Goal: Complete application form: Complete application form

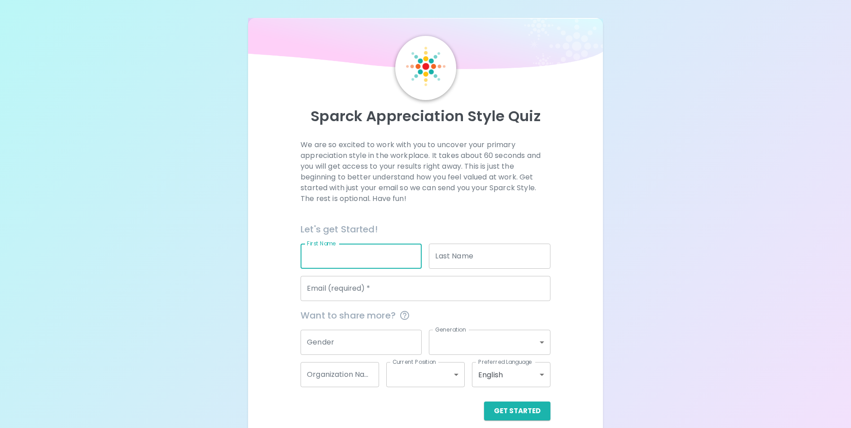
click at [345, 259] on input "First Name" at bounding box center [360, 255] width 121 height 25
type input "[PERSON_NAME]"
click at [504, 252] on input "Last Name" at bounding box center [489, 255] width 121 height 25
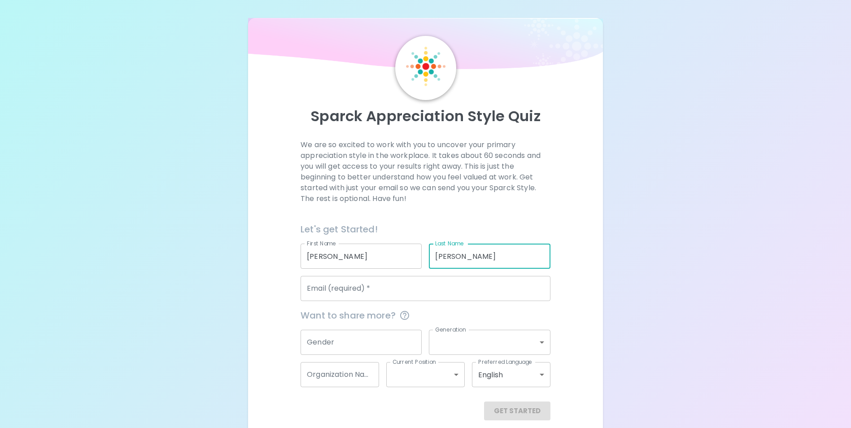
type input "[PERSON_NAME]"
click at [471, 296] on input "Email (required)   *" at bounding box center [425, 288] width 250 height 25
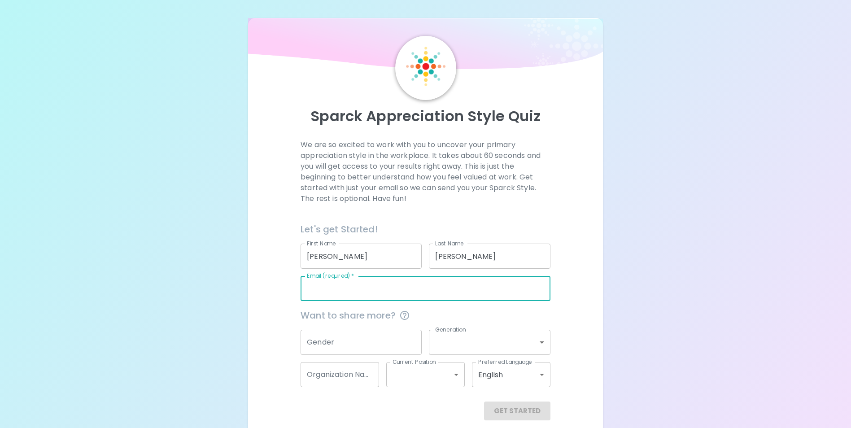
type input "[PERSON_NAME][EMAIL_ADDRESS][PERSON_NAME][DOMAIN_NAME]"
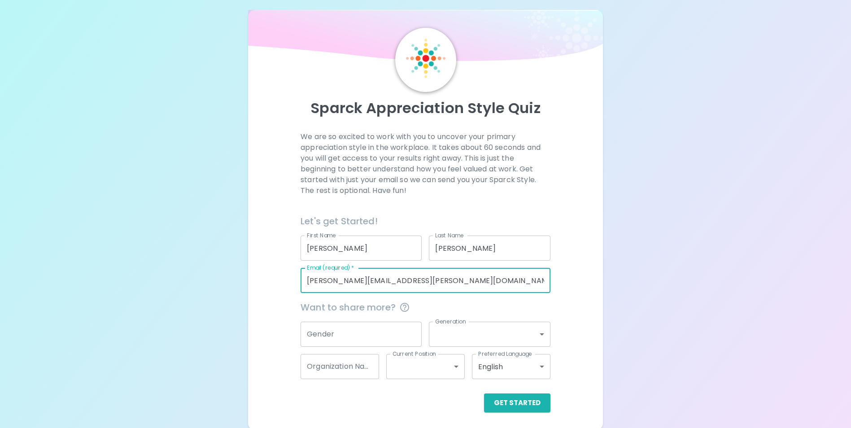
scroll to position [10, 0]
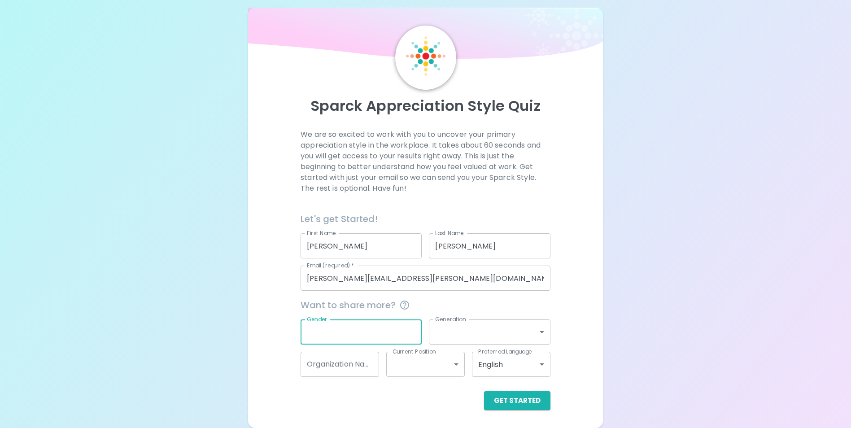
click at [382, 331] on input "Gender" at bounding box center [360, 331] width 121 height 25
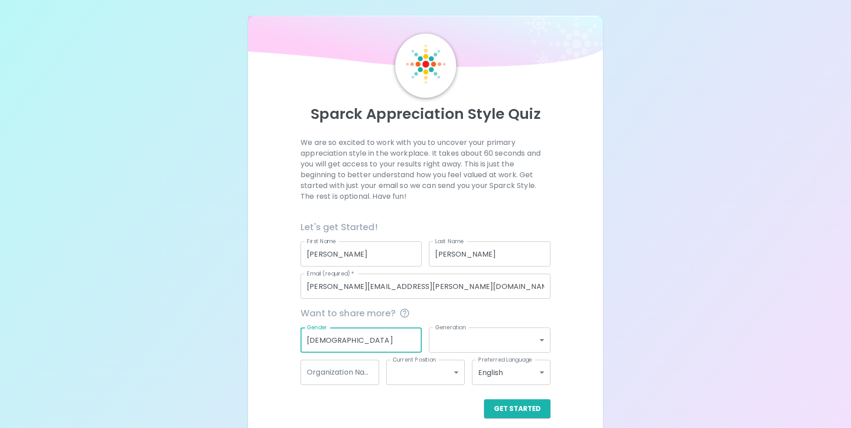
scroll to position [0, 0]
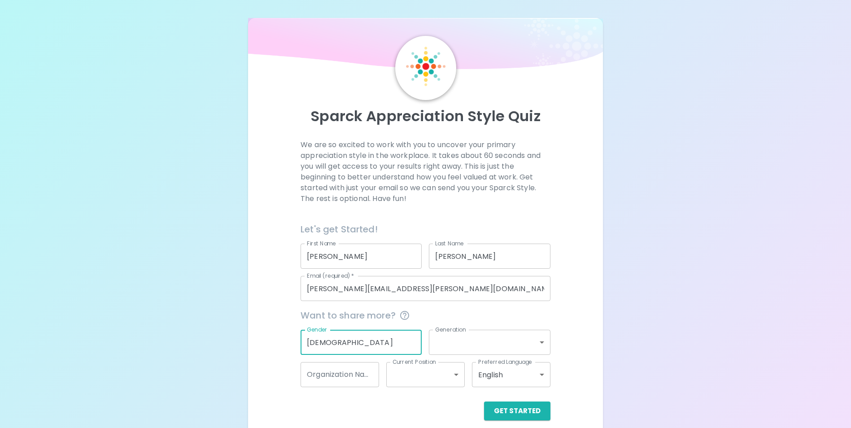
type input "[DEMOGRAPHIC_DATA]"
click at [488, 351] on body "Sparck Appreciation Style Quiz We are so excited to work with you to uncover yo…" at bounding box center [428, 226] width 857 height 452
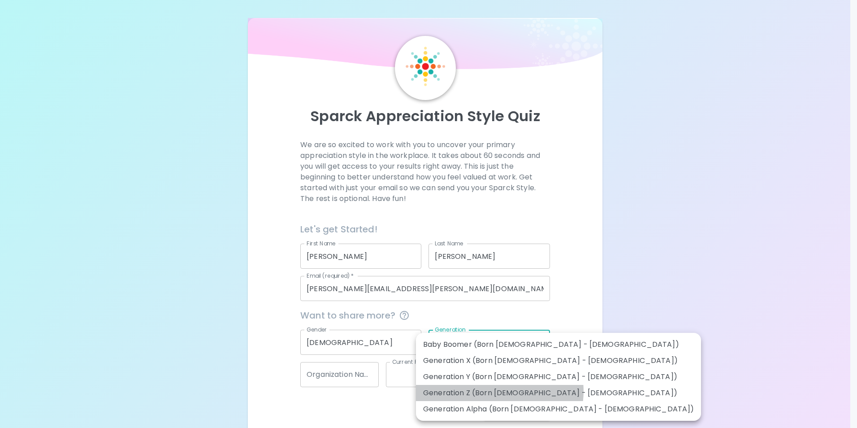
click at [500, 391] on li "Generation Z (Born [DEMOGRAPHIC_DATA] - [DEMOGRAPHIC_DATA])" at bounding box center [558, 393] width 285 height 16
type input "generation_z"
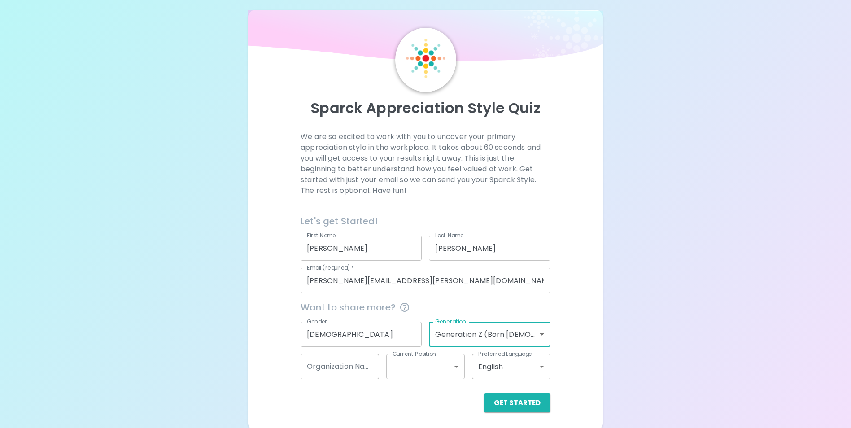
scroll to position [10, 0]
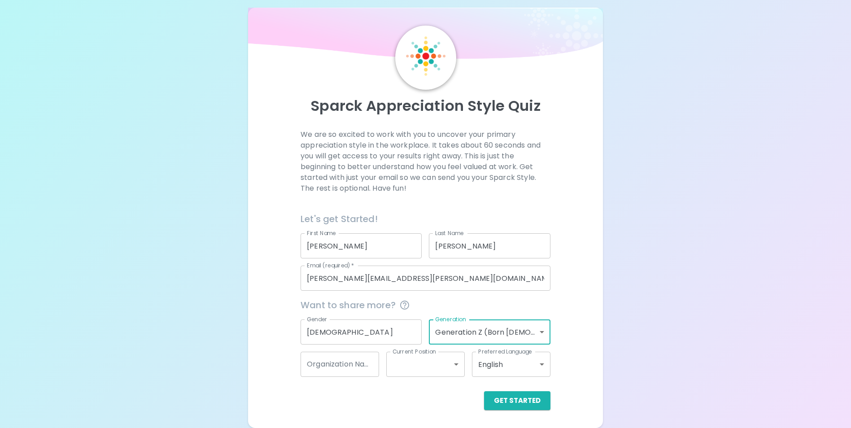
click at [351, 364] on input "Organization Name" at bounding box center [339, 364] width 78 height 25
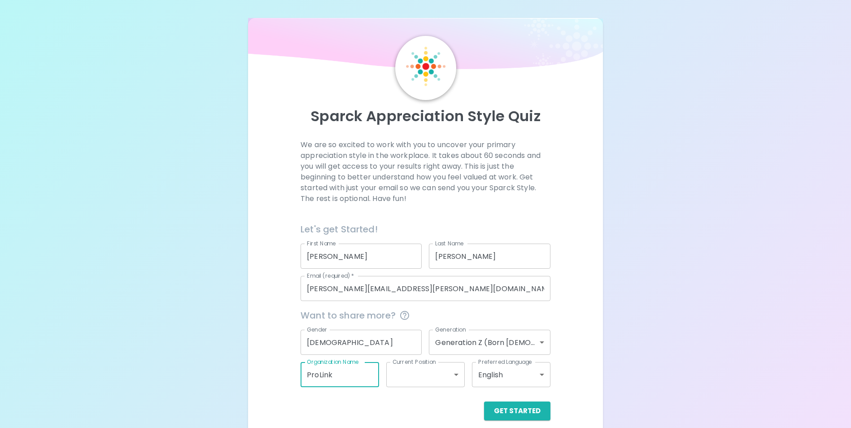
type input "ProLink"
click at [399, 379] on body "Sparck Appreciation Style Quiz We are so excited to work with you to uncover yo…" at bounding box center [425, 226] width 851 height 452
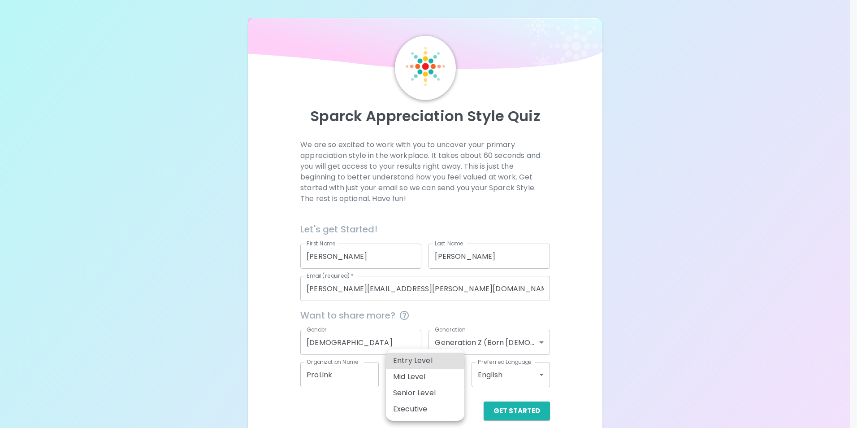
click at [421, 358] on li "Entry Level" at bounding box center [425, 360] width 78 height 16
type input "entry_level"
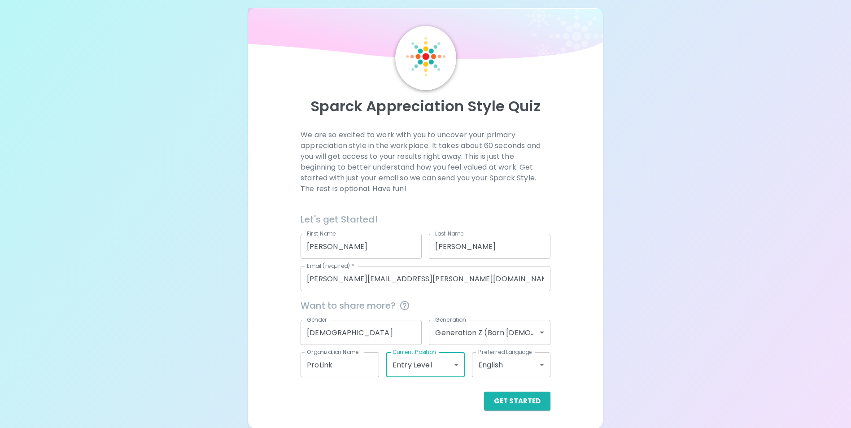
scroll to position [10, 0]
click at [528, 398] on button "Get Started" at bounding box center [517, 400] width 66 height 19
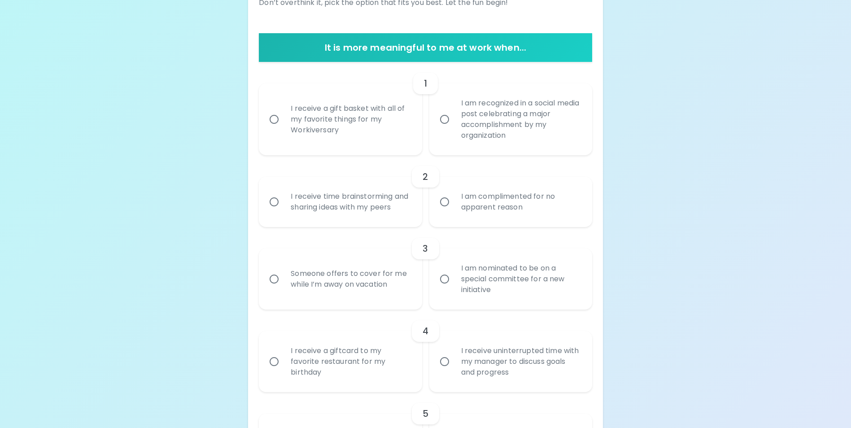
scroll to position [145, 0]
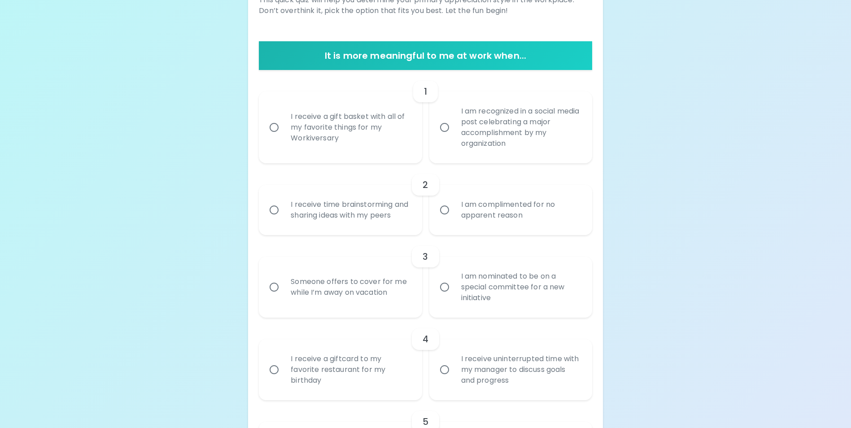
click at [452, 133] on input "I am recognized in a social media post celebrating a major accomplishment by my…" at bounding box center [444, 127] width 19 height 19
radio input "true"
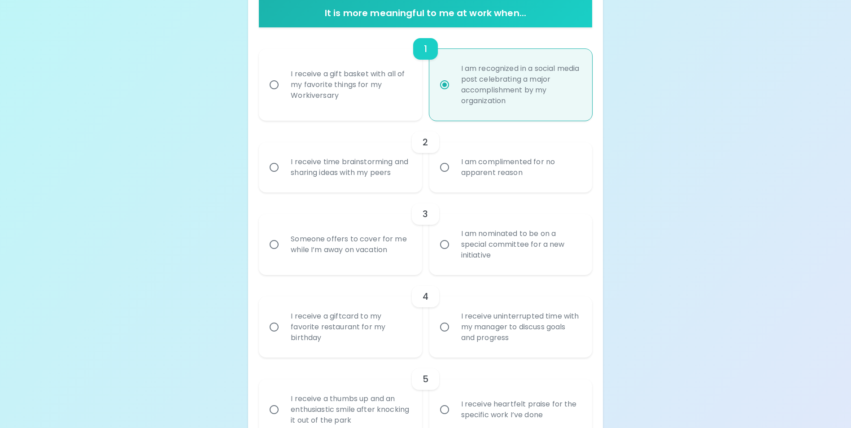
scroll to position [217, 0]
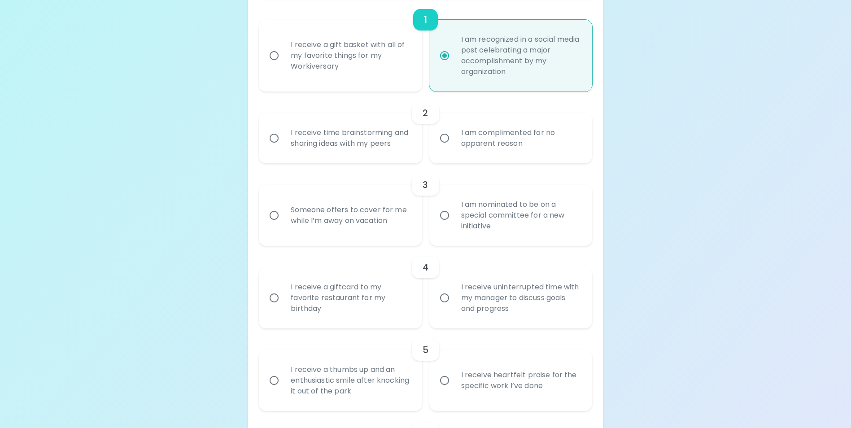
click at [316, 52] on div "I receive a gift basket with all of my favorite things for my Workiversary" at bounding box center [349, 56] width 133 height 54
click at [283, 52] on input "I receive a gift basket with all of my favorite things for my Workiversary" at bounding box center [274, 55] width 19 height 19
radio input "true"
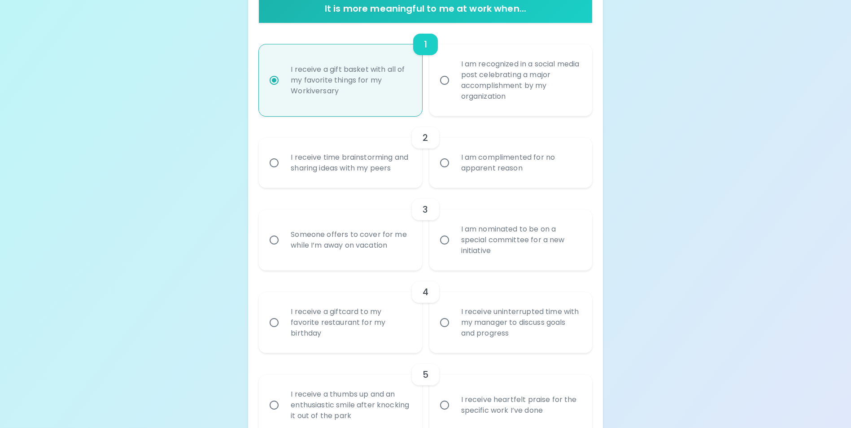
scroll to position [172, 0]
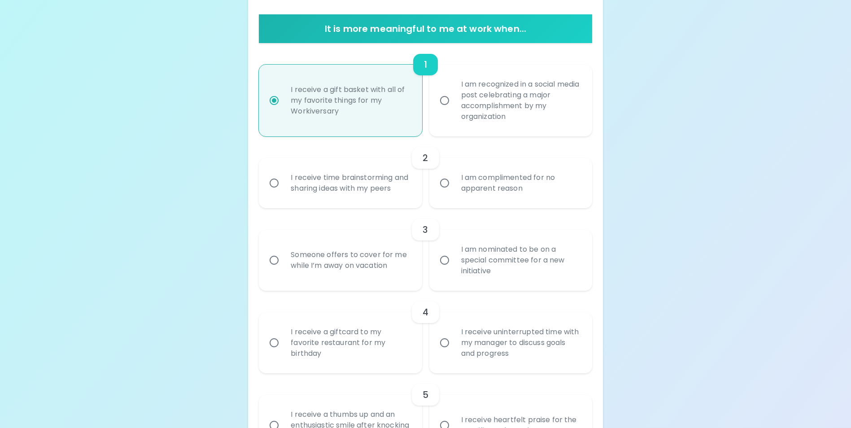
click at [456, 99] on div "I am recognized in a social media post celebrating a major accomplishment by my…" at bounding box center [520, 100] width 133 height 65
click at [454, 99] on input "I am recognized in a social media post celebrating a major accomplishment by my…" at bounding box center [444, 100] width 19 height 19
radio input "true"
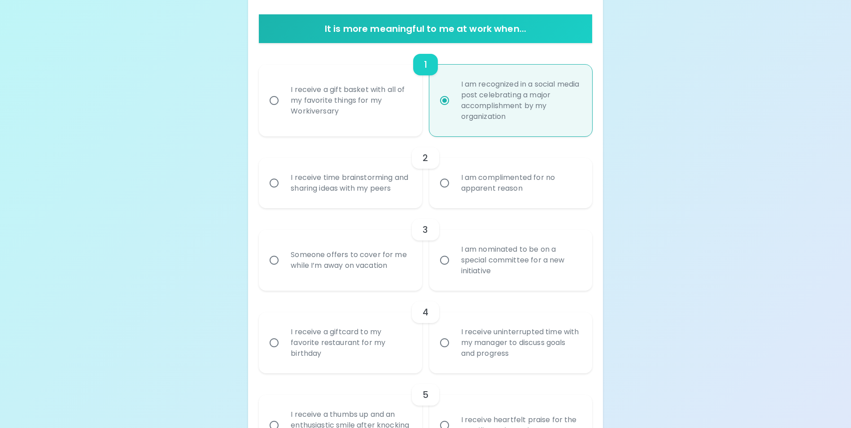
click at [373, 187] on div "I receive time brainstorming and sharing ideas with my peers" at bounding box center [349, 182] width 133 height 43
click at [283, 187] on input "I receive time brainstorming and sharing ideas with my peers" at bounding box center [274, 183] width 19 height 19
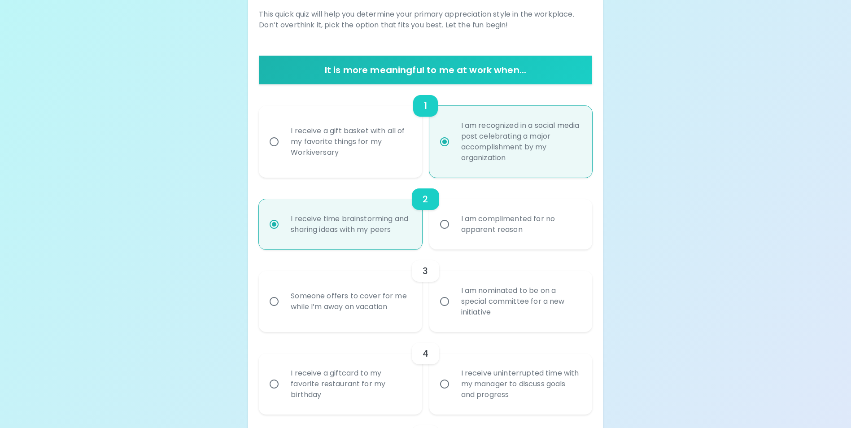
scroll to position [135, 0]
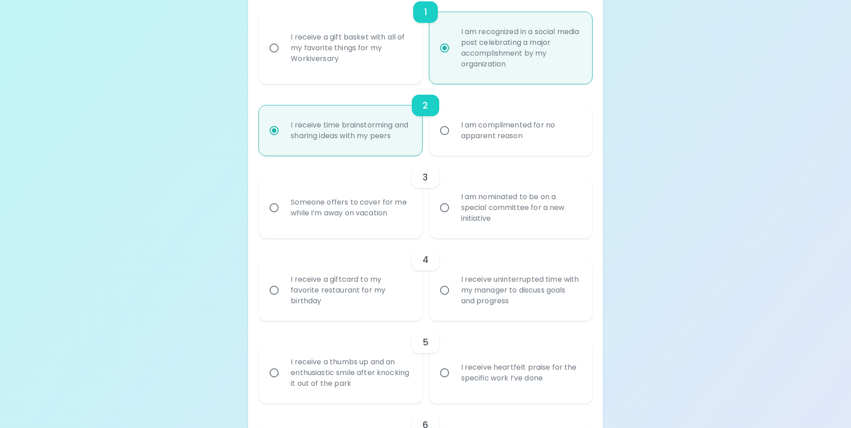
radio input "true"
click at [465, 214] on div "I am nominated to be on a special committee for a new initiative" at bounding box center [520, 208] width 133 height 54
click at [454, 214] on input "I am nominated to be on a special committee for a new initiative" at bounding box center [444, 207] width 19 height 19
radio input "false"
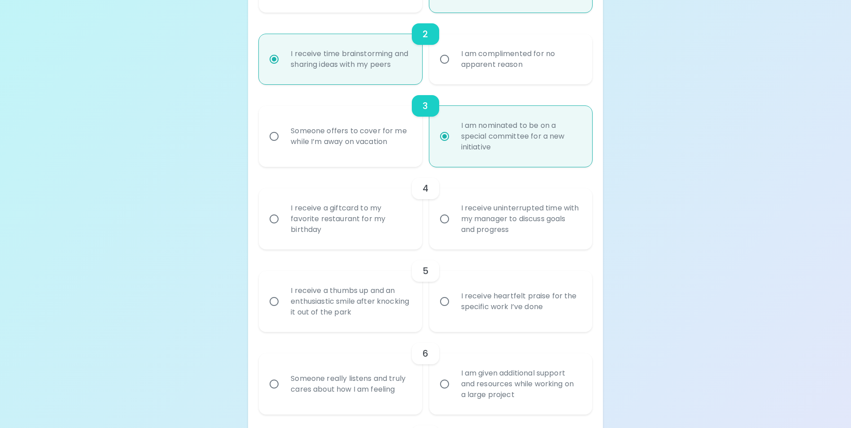
scroll to position [296, 0]
radio input "true"
click at [391, 230] on div "I receive a giftcard to my favorite restaurant for my birthday" at bounding box center [349, 218] width 133 height 54
click at [283, 228] on input "I receive a giftcard to my favorite restaurant for my birthday" at bounding box center [274, 218] width 19 height 19
radio input "false"
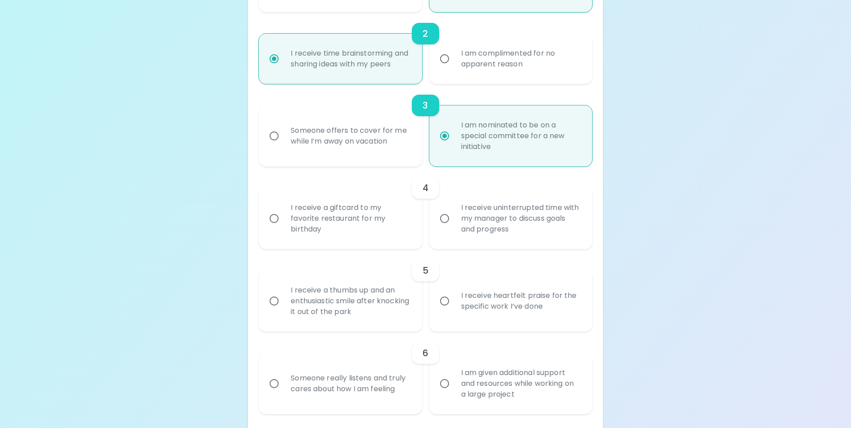
radio input "false"
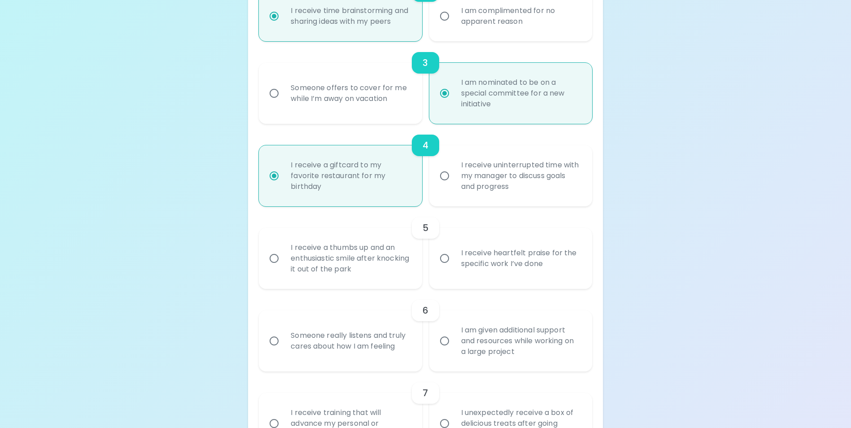
scroll to position [368, 0]
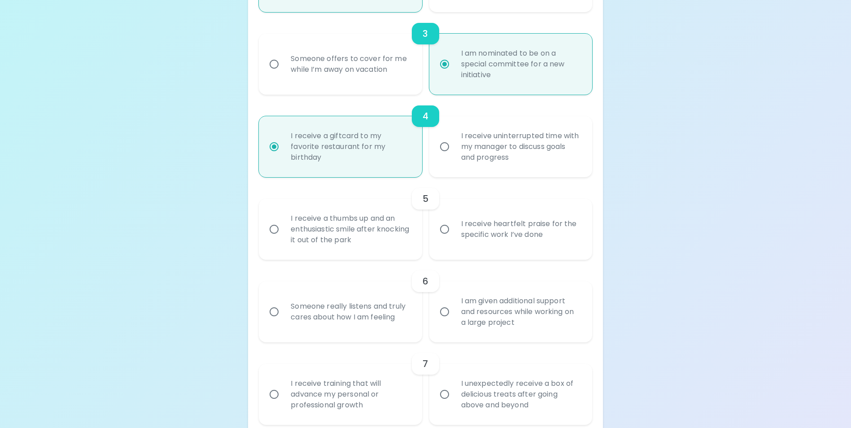
radio input "true"
click at [452, 239] on input "I receive heartfelt praise for the specific work I’ve done" at bounding box center [444, 229] width 19 height 19
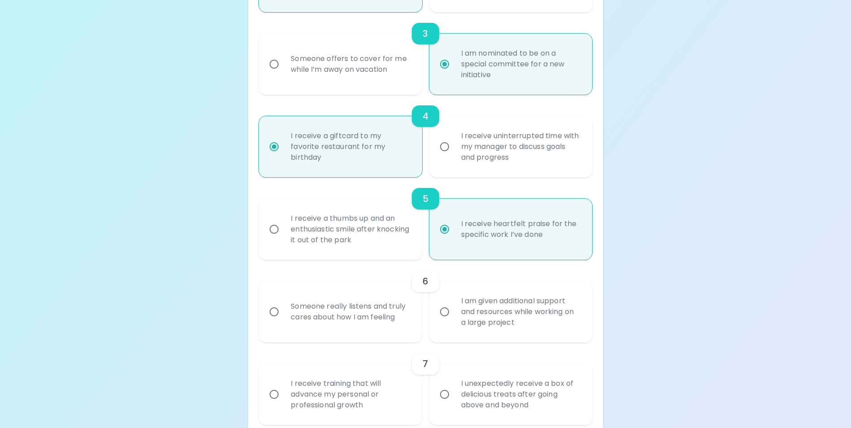
radio input "false"
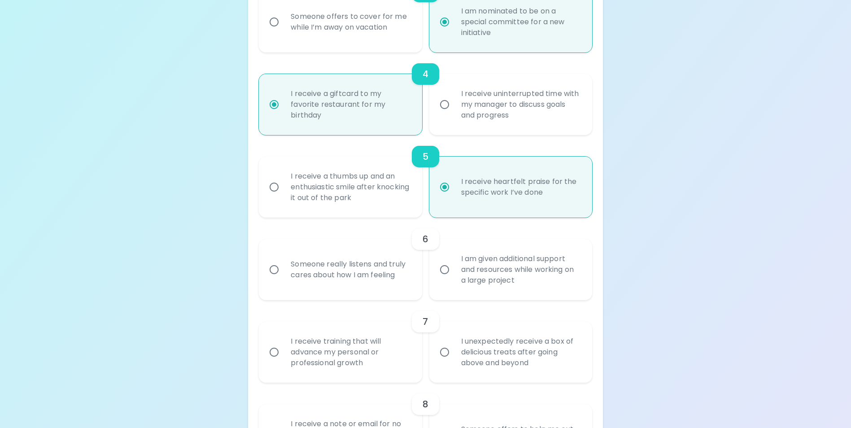
scroll to position [439, 0]
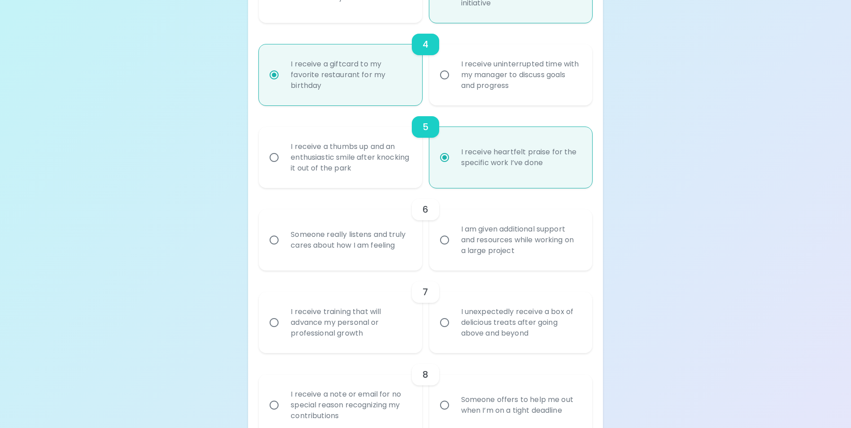
radio input "true"
click at [353, 249] on div "Someone really listens and truly cares about how I am feeling" at bounding box center [349, 239] width 133 height 43
click at [283, 249] on input "Someone really listens and truly cares about how I am feeling" at bounding box center [274, 239] width 19 height 19
radio input "false"
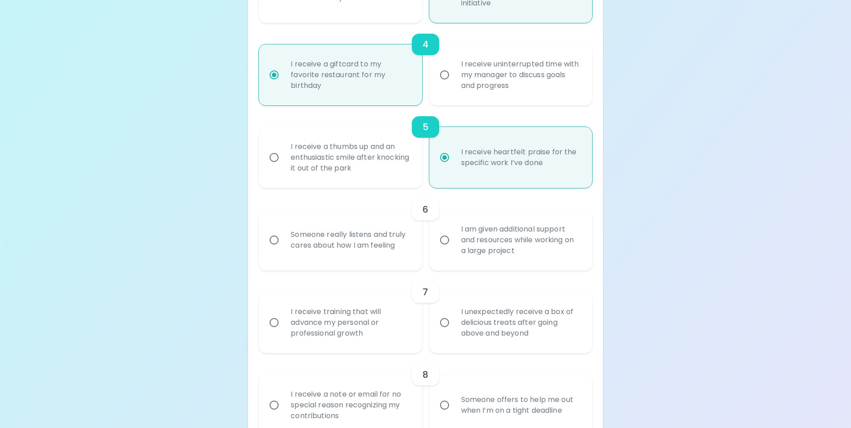
radio input "false"
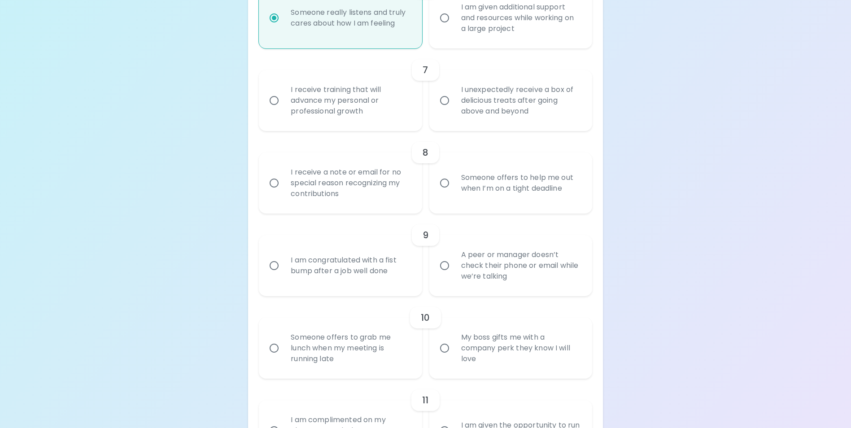
scroll to position [646, 0]
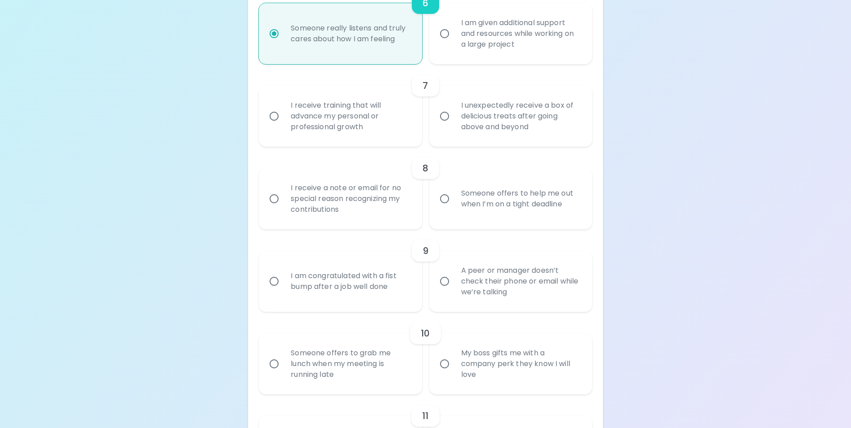
radio input "true"
click at [339, 130] on div "I receive training that will advance my personal or professional growth" at bounding box center [349, 116] width 133 height 54
click at [283, 126] on input "I receive training that will advance my personal or professional growth" at bounding box center [274, 116] width 19 height 19
radio input "false"
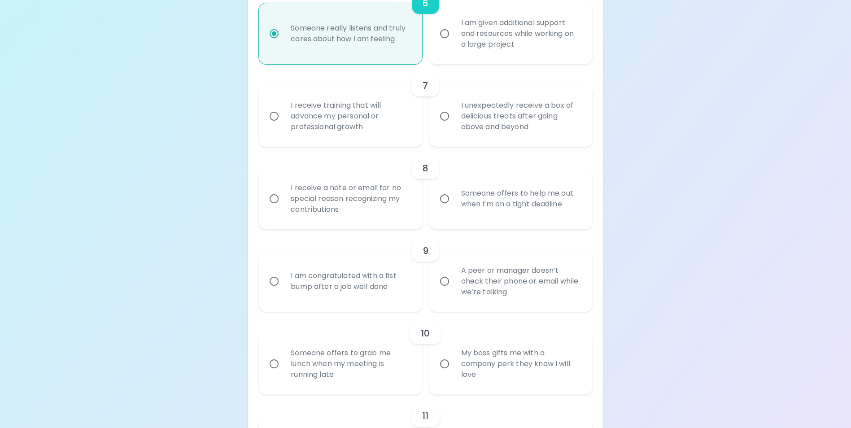
radio input "false"
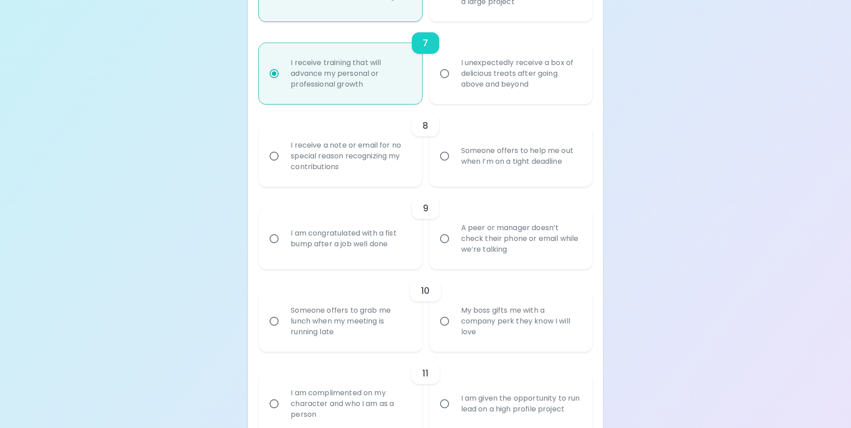
scroll to position [717, 0]
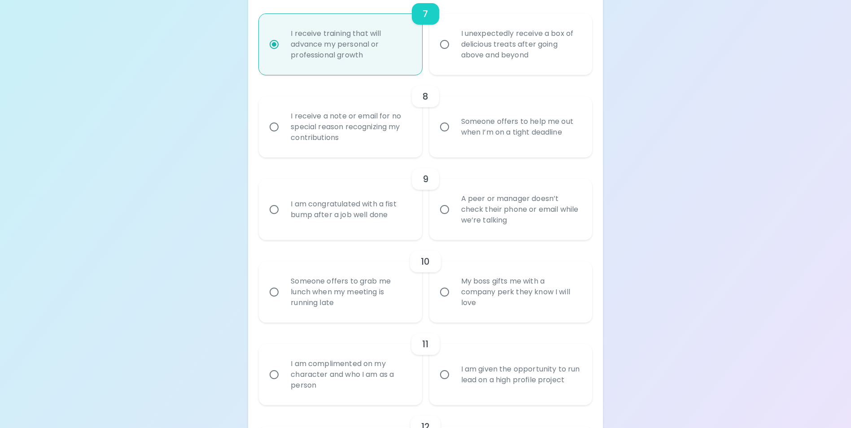
radio input "true"
click at [453, 148] on label "Someone offers to help me out when I’m on a tight deadline" at bounding box center [505, 126] width 163 height 61
click at [453, 136] on input "Someone offers to help me out when I’m on a tight deadline" at bounding box center [444, 126] width 19 height 19
radio input "false"
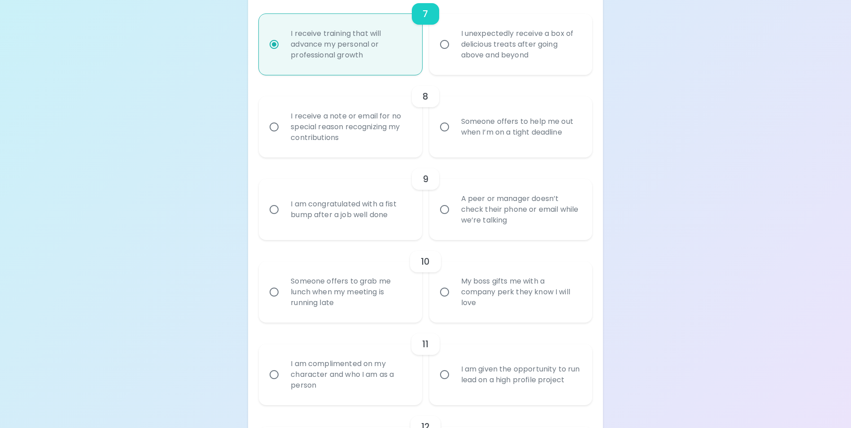
radio input "false"
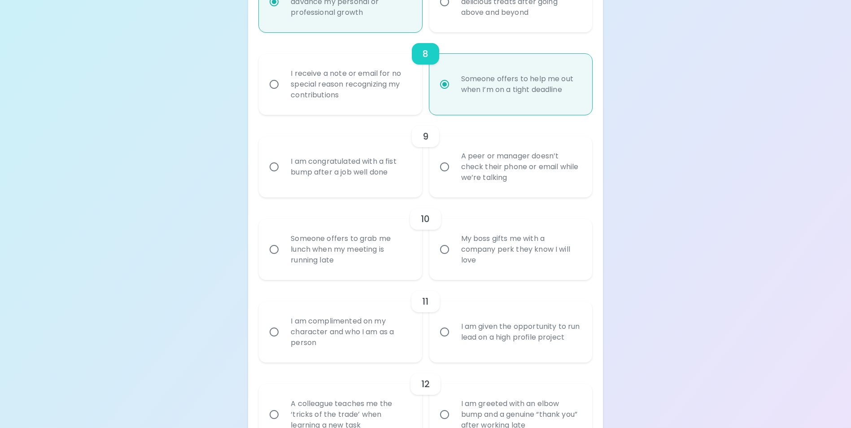
scroll to position [789, 0]
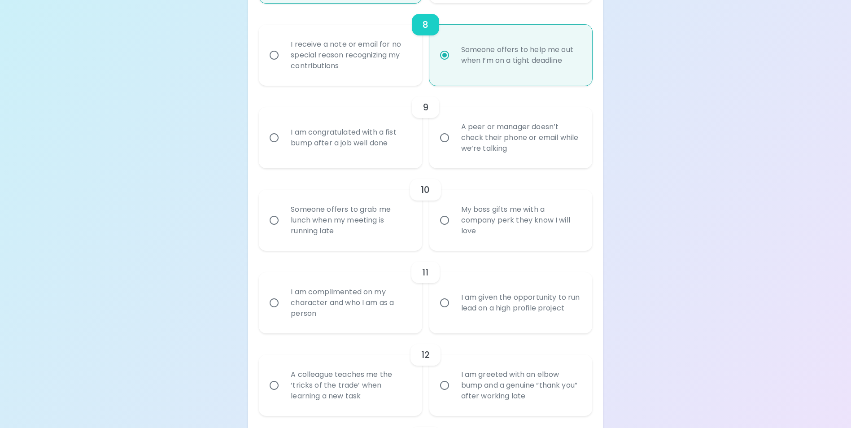
radio input "true"
click at [444, 147] on input "A peer or manager doesn’t check their phone or email while we’re talking" at bounding box center [444, 137] width 19 height 19
radio input "false"
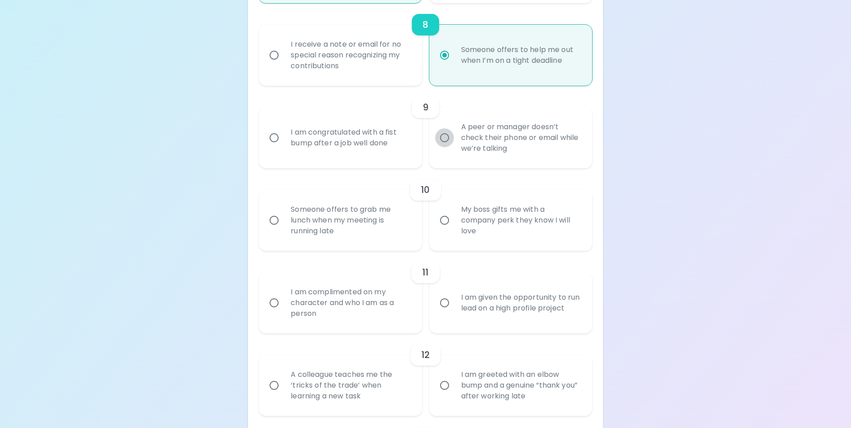
radio input "false"
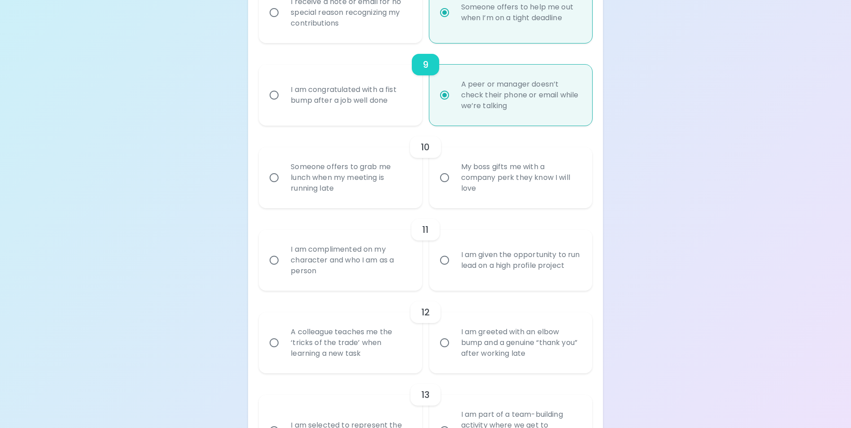
scroll to position [861, 0]
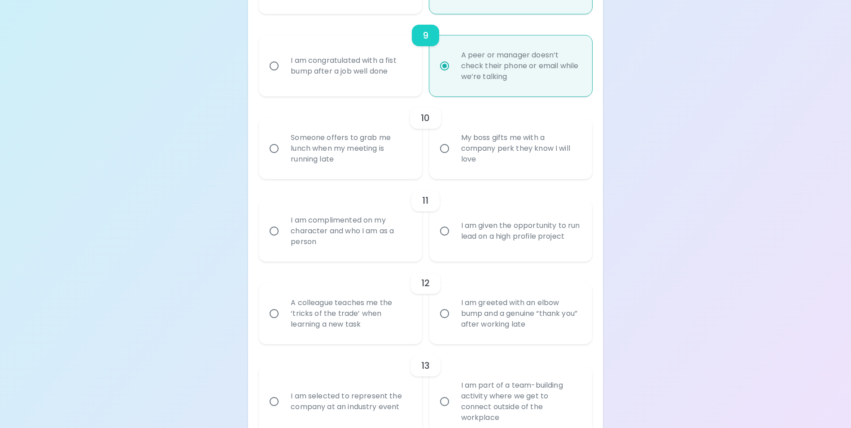
radio input "true"
click at [440, 158] on input "My boss gifts me with a company perk they know I will love" at bounding box center [444, 148] width 19 height 19
radio input "false"
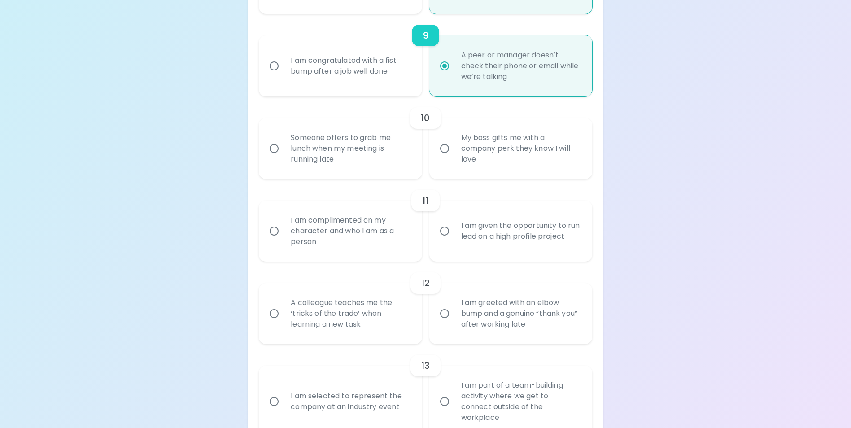
radio input "false"
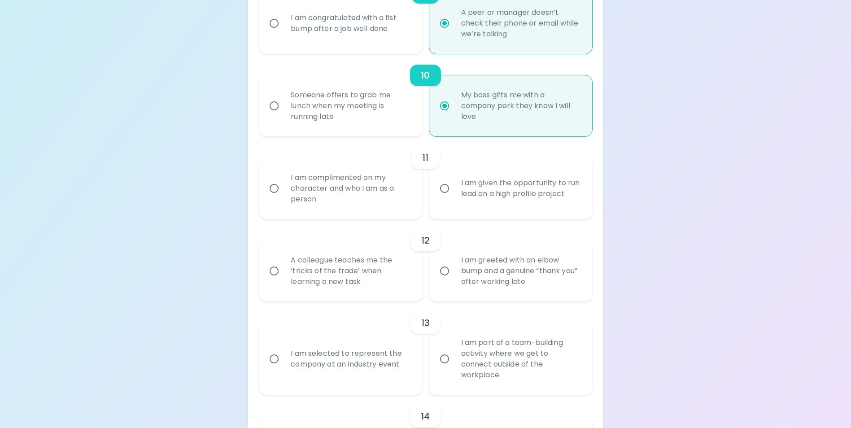
scroll to position [933, 0]
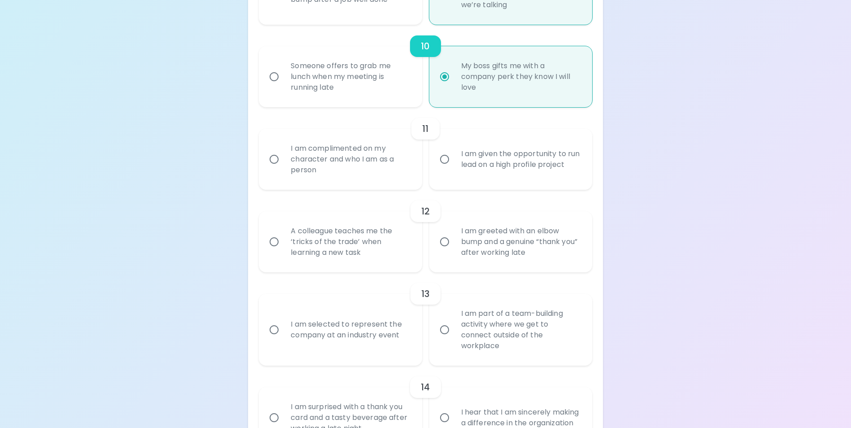
radio input "true"
click at [269, 165] on input "I am complimented on my character and who I am as a person" at bounding box center [274, 159] width 19 height 19
radio input "false"
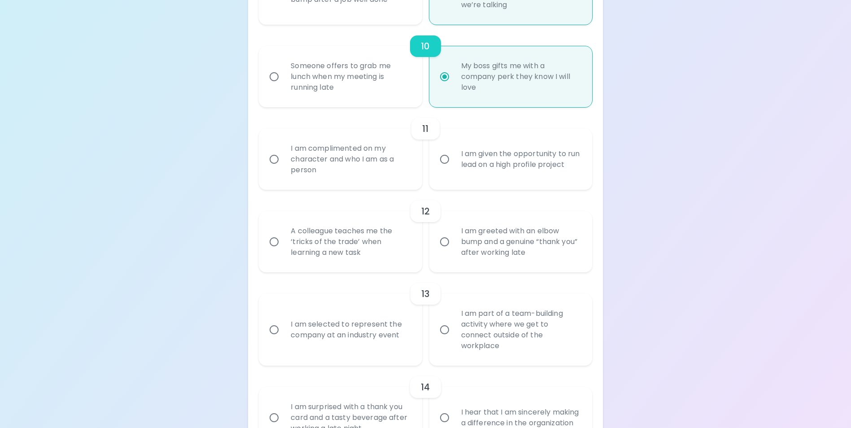
radio input "false"
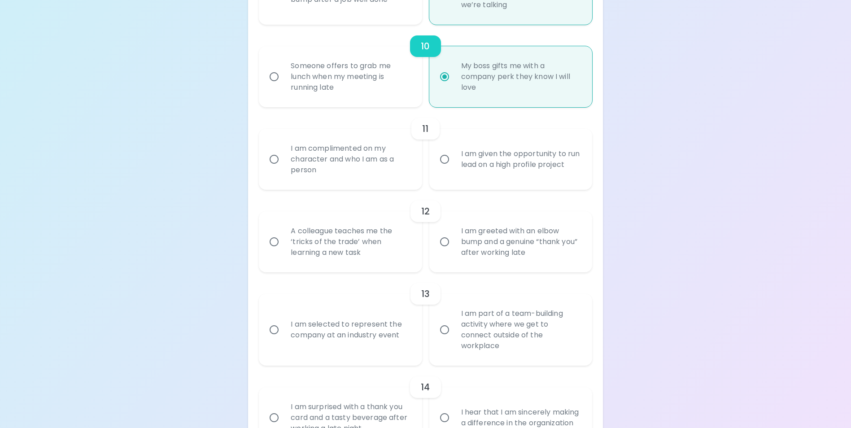
radio input "false"
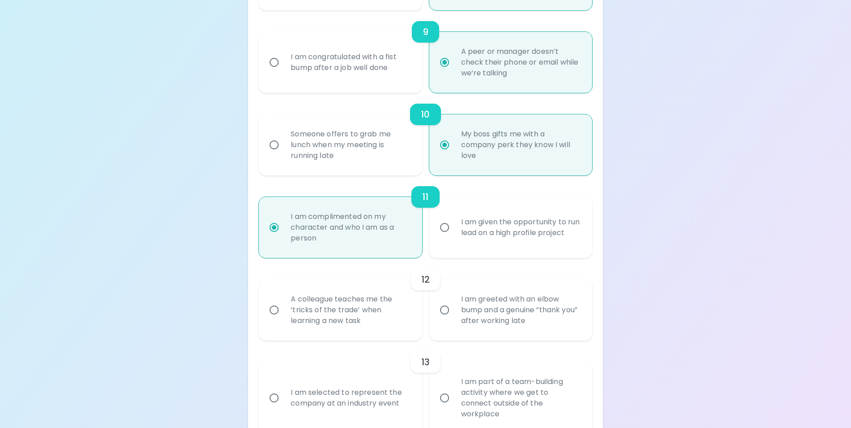
scroll to position [990, 0]
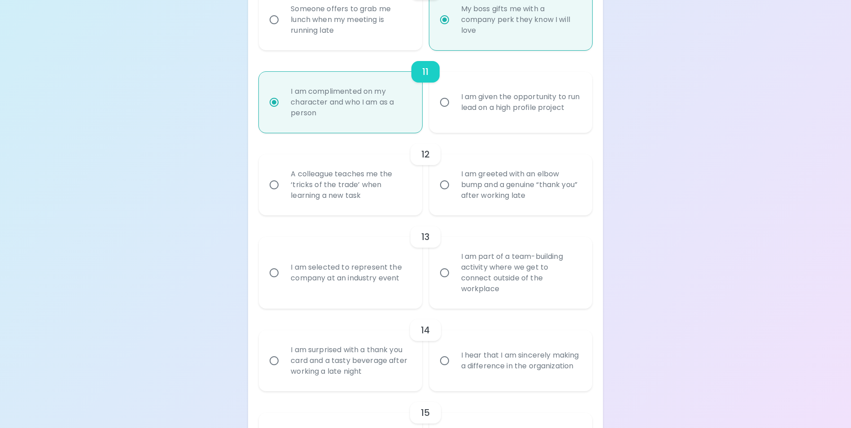
radio input "true"
click at [408, 202] on div "A colleague teaches me the ‘tricks of the trade’ when learning a new task" at bounding box center [349, 185] width 133 height 54
drag, startPoint x: 408, startPoint y: 202, endPoint x: 376, endPoint y: 194, distance: 32.7
click at [376, 194] on div "A colleague teaches me the ‘tricks of the trade’ when learning a new task" at bounding box center [349, 185] width 133 height 54
click at [283, 194] on input "A colleague teaches me the ‘tricks of the trade’ when learning a new task" at bounding box center [274, 184] width 19 height 19
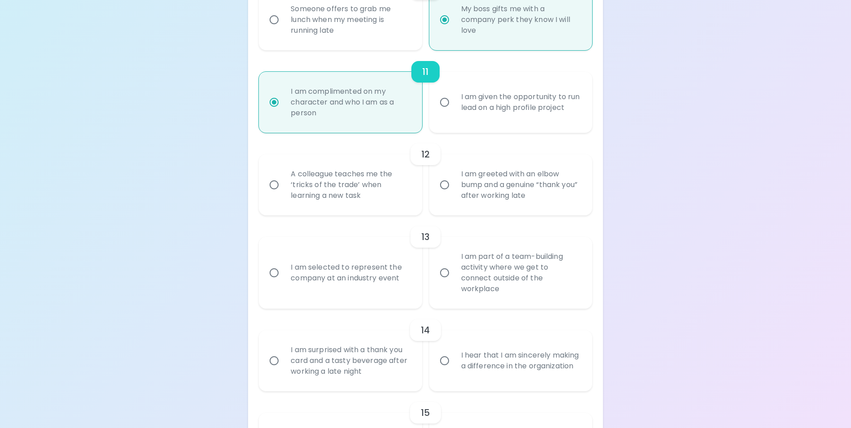
radio input "false"
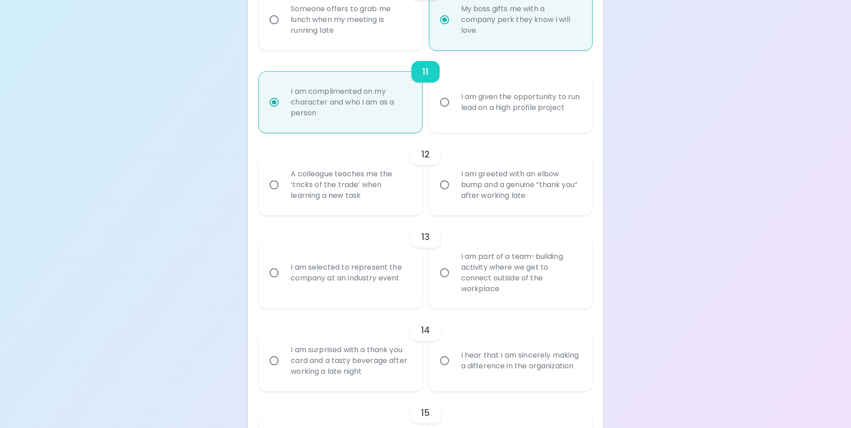
radio input "false"
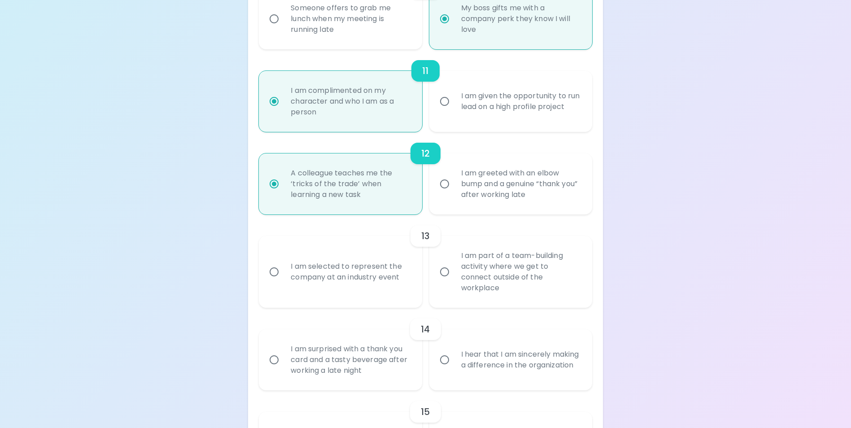
scroll to position [1061, 0]
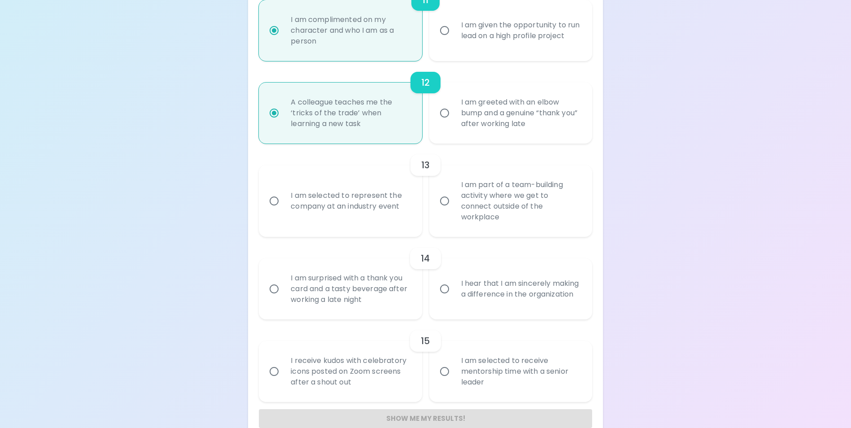
radio input "true"
click at [452, 210] on input "I am part of a team-building activity where we get to connect outside of the wo…" at bounding box center [444, 200] width 19 height 19
radio input "false"
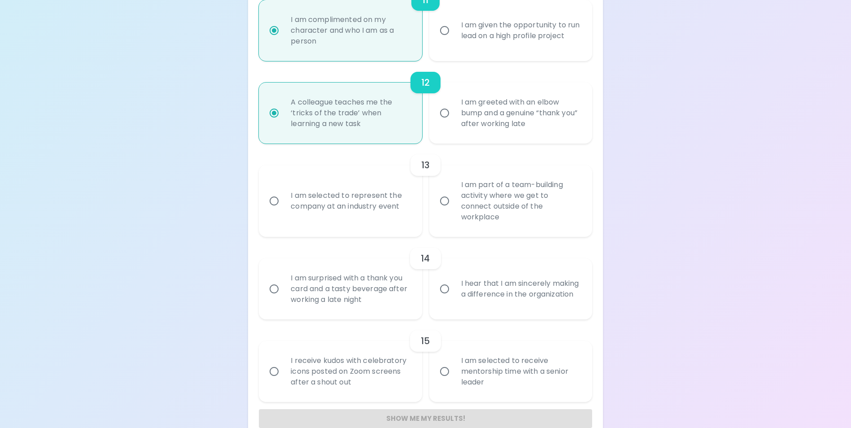
radio input "false"
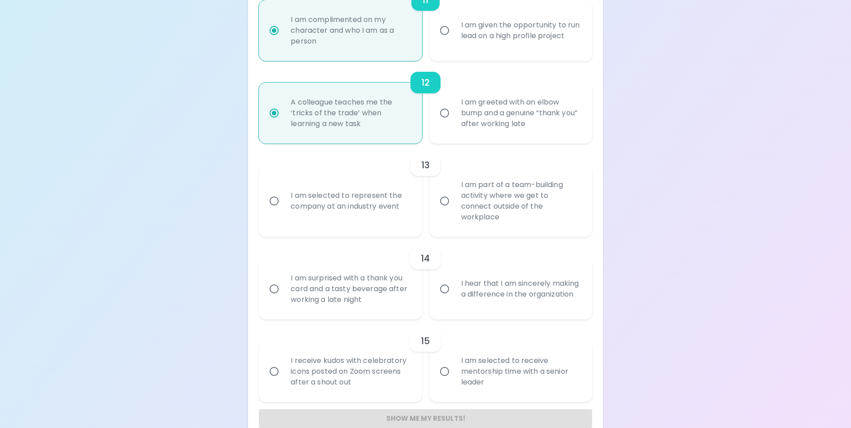
radio input "false"
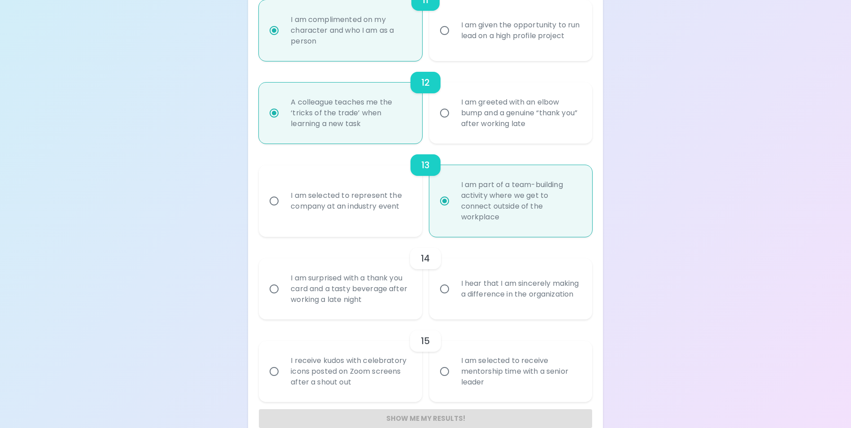
scroll to position [1079, 0]
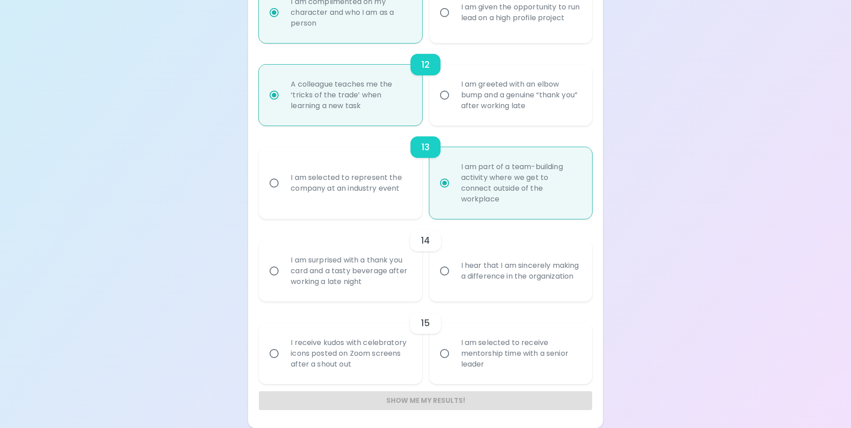
radio input "true"
click at [447, 272] on input "I hear that I am sincerely making a difference in the organization" at bounding box center [444, 270] width 19 height 19
radio input "false"
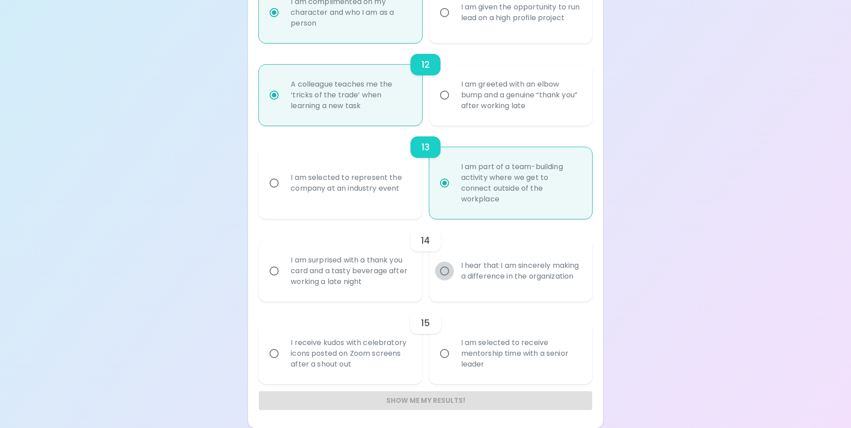
radio input "false"
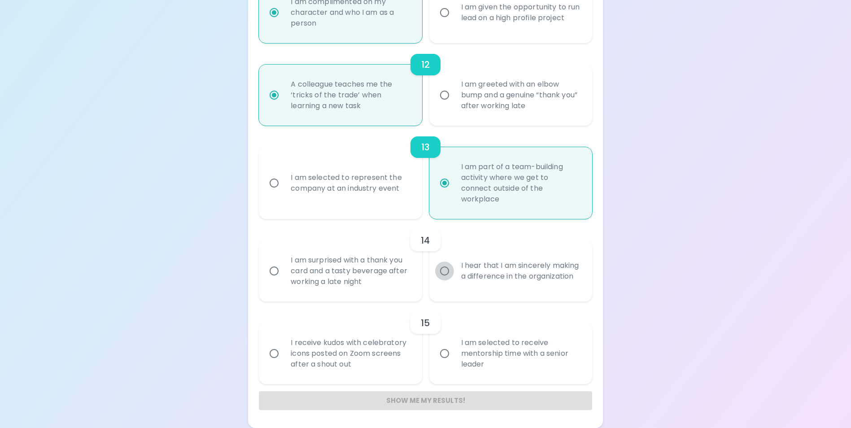
radio input "false"
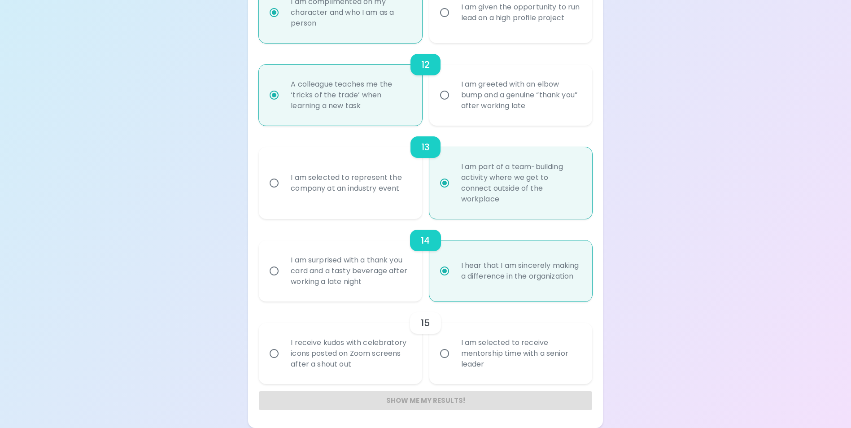
radio input "true"
click at [451, 351] on input "I am selected to receive mentorship time with a senior leader" at bounding box center [444, 353] width 19 height 19
radio input "false"
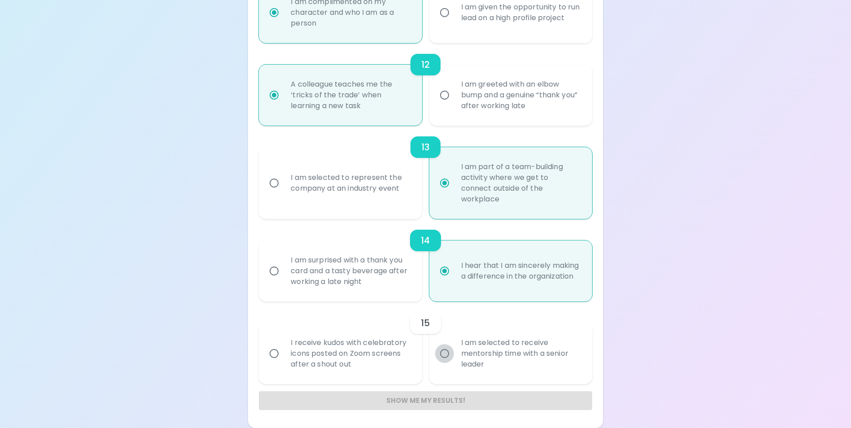
radio input "false"
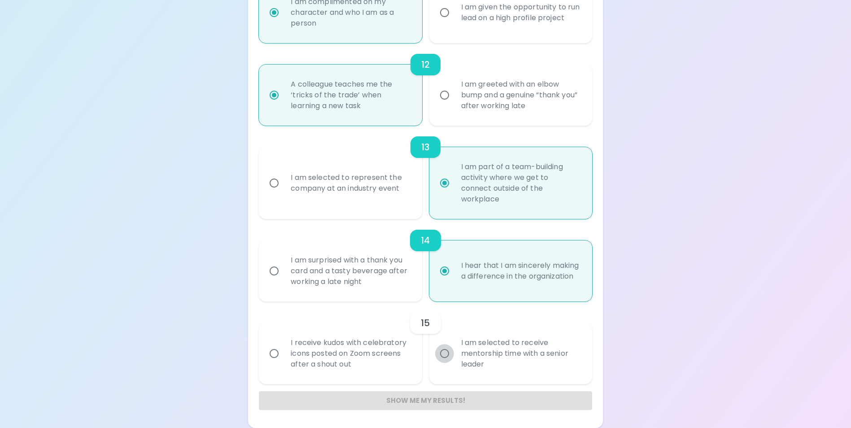
radio input "false"
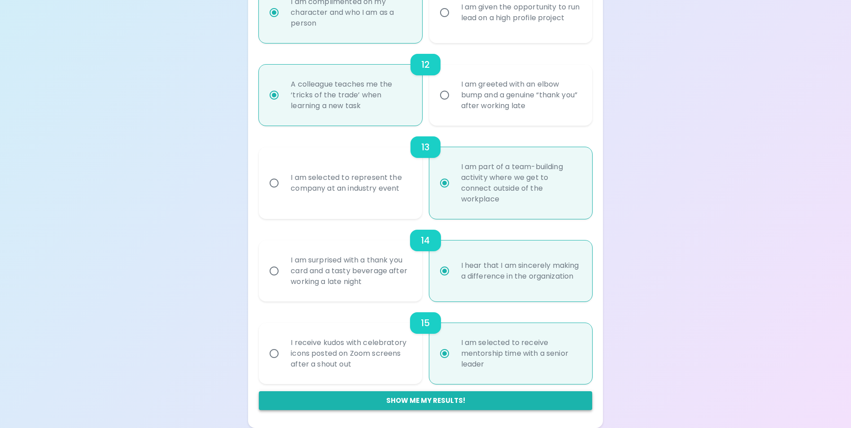
radio input "true"
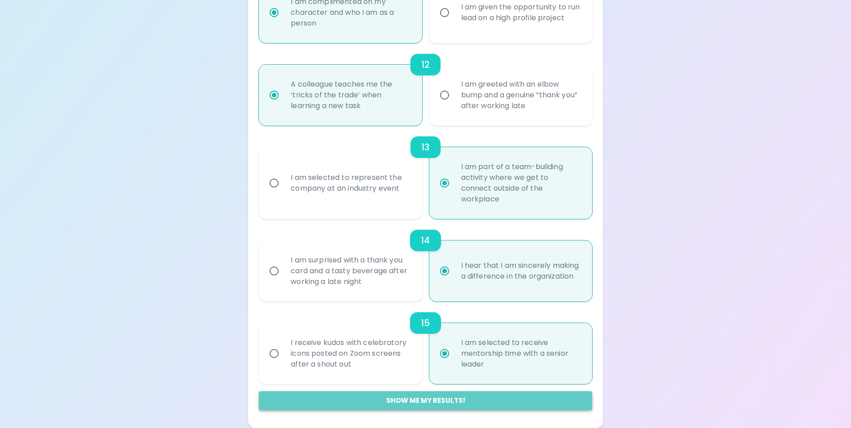
click at [438, 403] on button "Show me my results!" at bounding box center [425, 400] width 333 height 19
radio input "false"
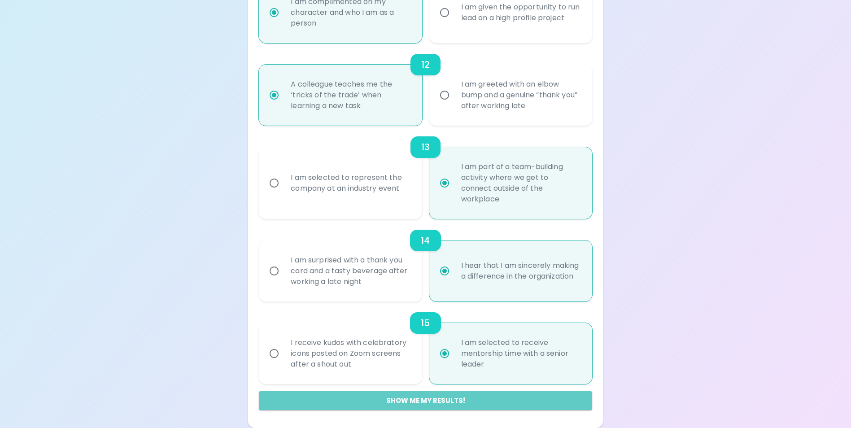
radio input "false"
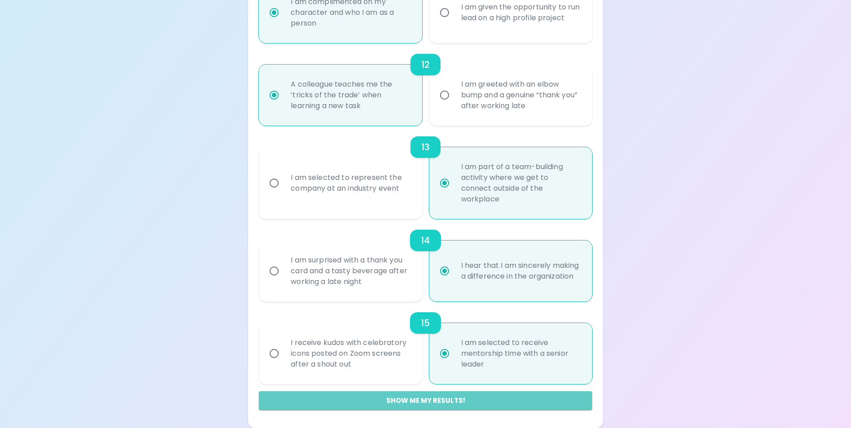
radio input "false"
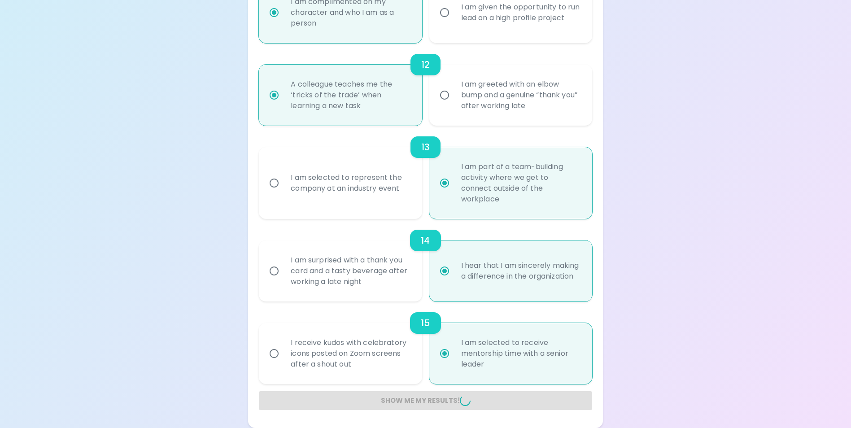
radio input "false"
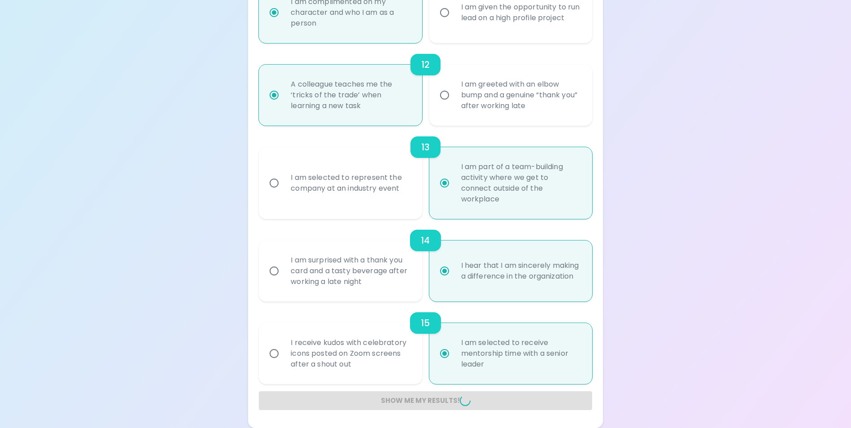
radio input "false"
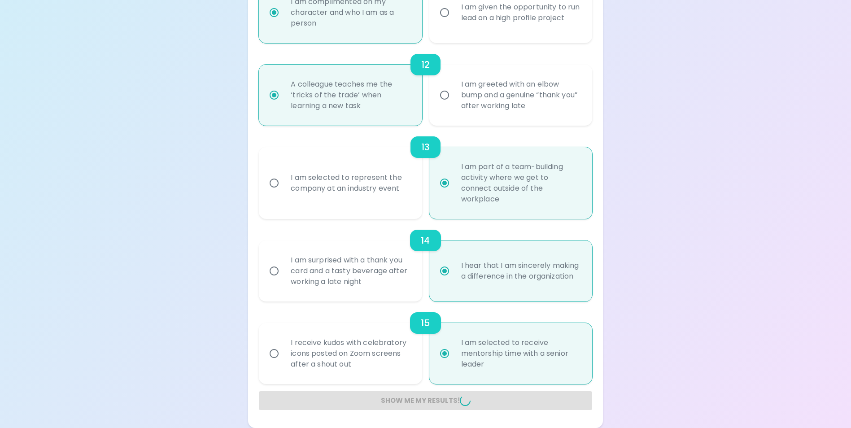
radio input "false"
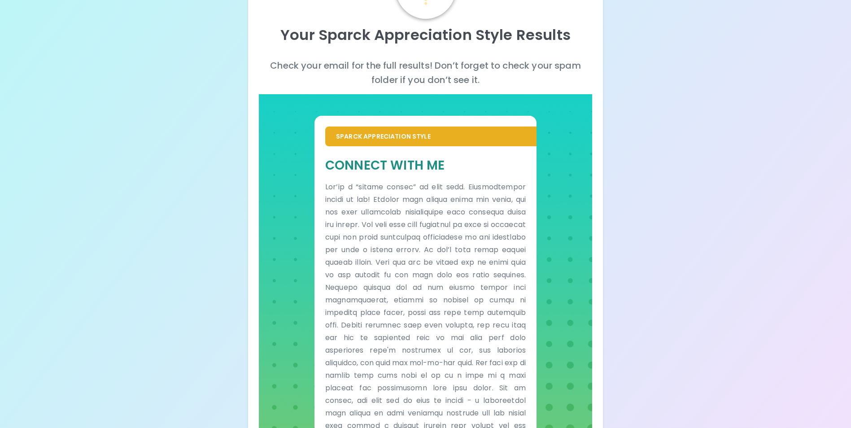
scroll to position [0, 0]
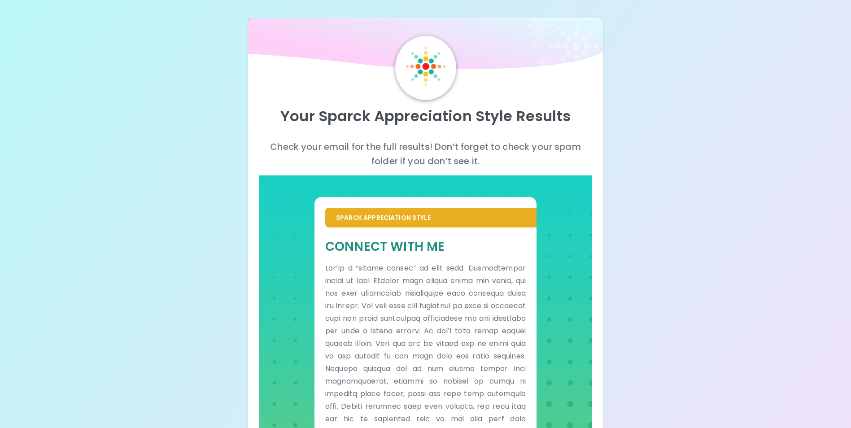
drag, startPoint x: 294, startPoint y: 295, endPoint x: 621, endPoint y: 143, distance: 360.5
click at [621, 143] on div "Your Sparck Appreciation Style Results Check your email for the full results! D…" at bounding box center [425, 282] width 851 height 565
click at [708, 355] on div "Your Sparck Appreciation Style Results Check your email for the full results! D…" at bounding box center [425, 282] width 851 height 565
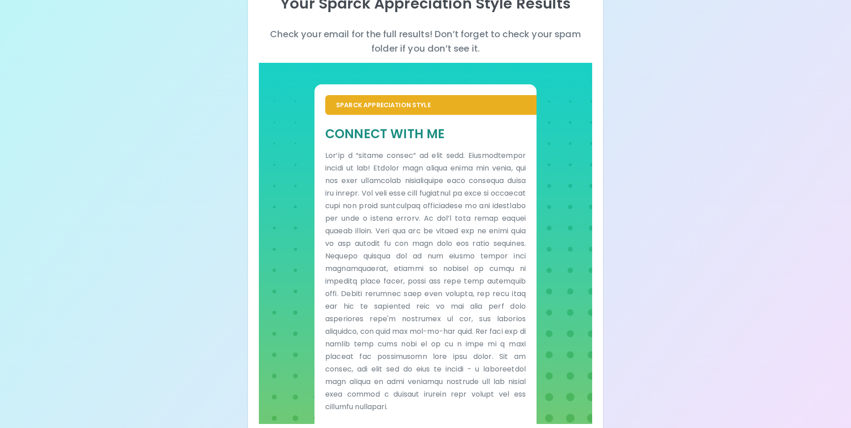
scroll to position [92, 0]
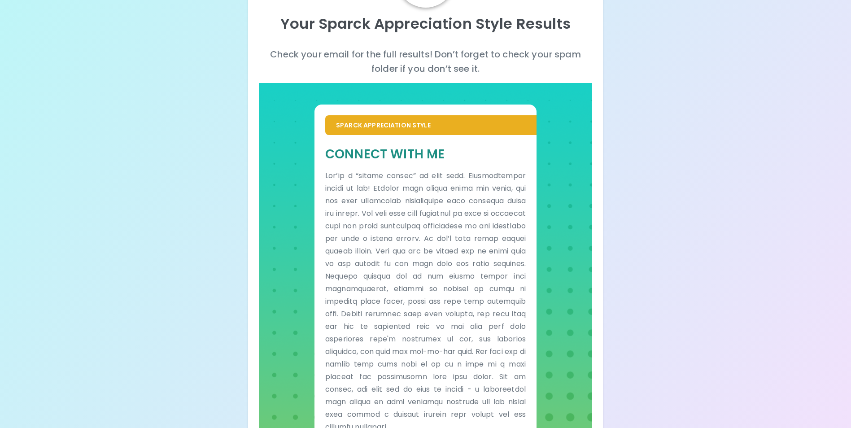
click at [678, 297] on div "Your Sparck Appreciation Style Results Check your email for the full results! D…" at bounding box center [425, 190] width 851 height 565
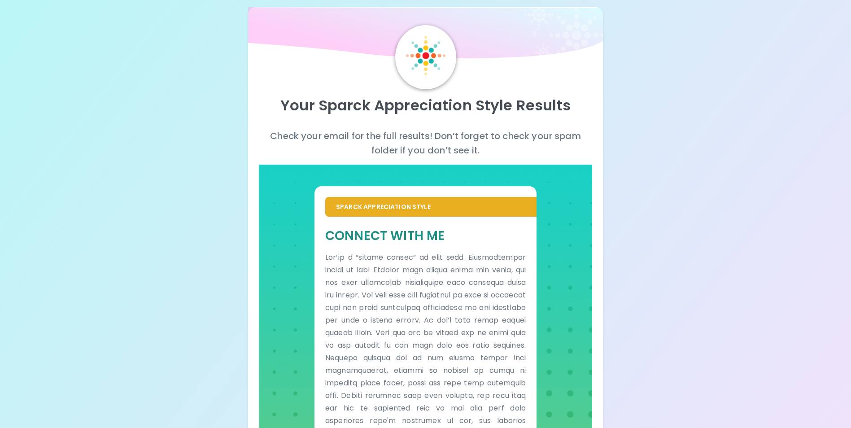
scroll to position [0, 0]
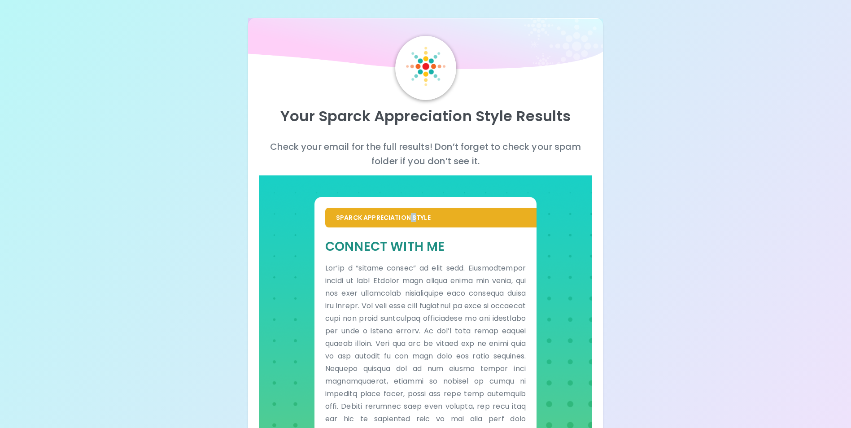
click at [409, 215] on p "Sparck Appreciation Style" at bounding box center [431, 217] width 190 height 9
drag, startPoint x: 409, startPoint y: 215, endPoint x: 443, endPoint y: 242, distance: 42.7
click at [441, 242] on h5 "Connect With Me" at bounding box center [425, 246] width 200 height 17
click at [444, 245] on h5 "Connect With Me" at bounding box center [425, 246] width 200 height 17
drag, startPoint x: 444, startPoint y: 245, endPoint x: 359, endPoint y: 256, distance: 85.9
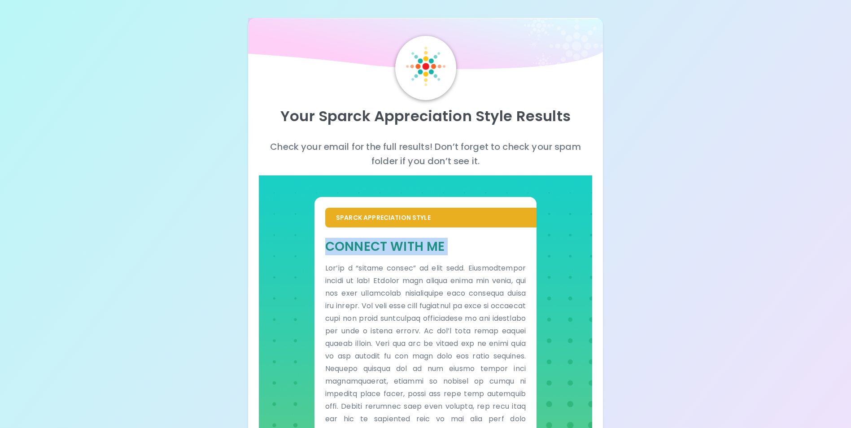
click at [359, 256] on div "Connect With Me" at bounding box center [425, 381] width 200 height 287
click at [505, 241] on h5 "Connect With Me" at bounding box center [425, 246] width 200 height 17
